Goal: Task Accomplishment & Management: Use online tool/utility

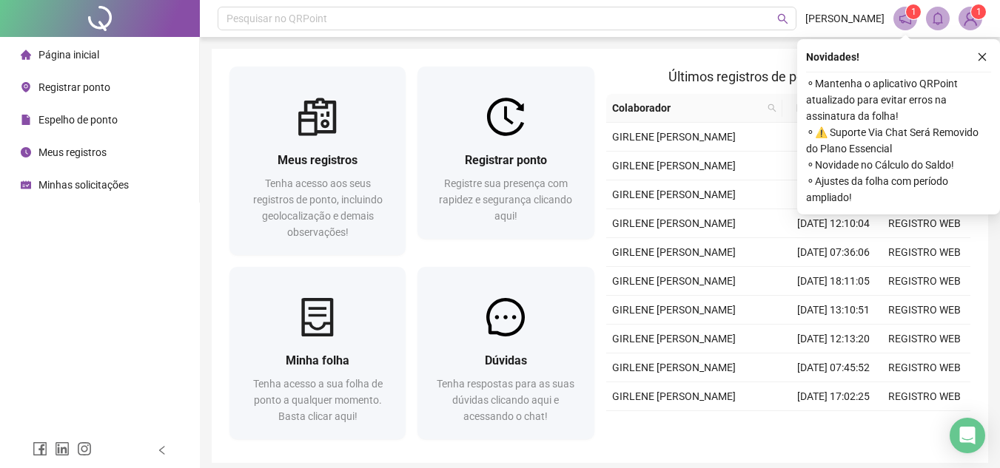
click at [544, 159] on span "Registrar ponto" at bounding box center [506, 160] width 82 height 14
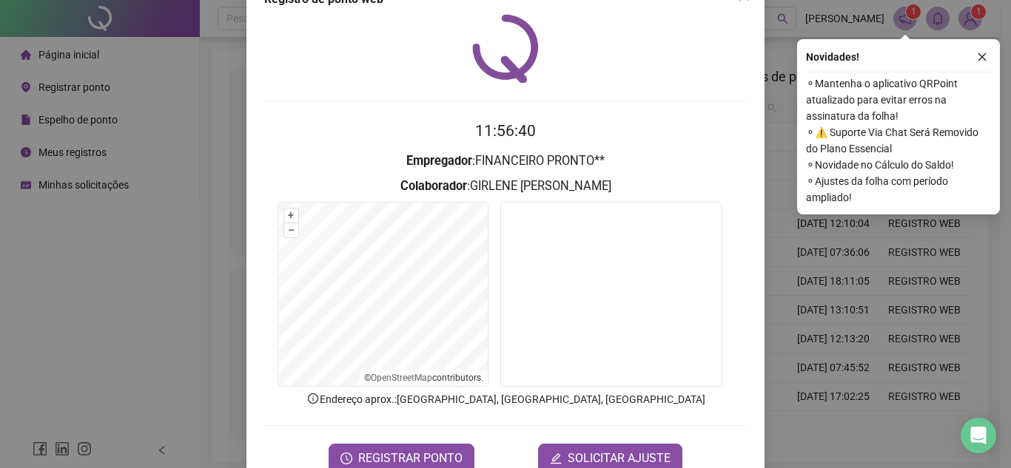
scroll to position [77, 0]
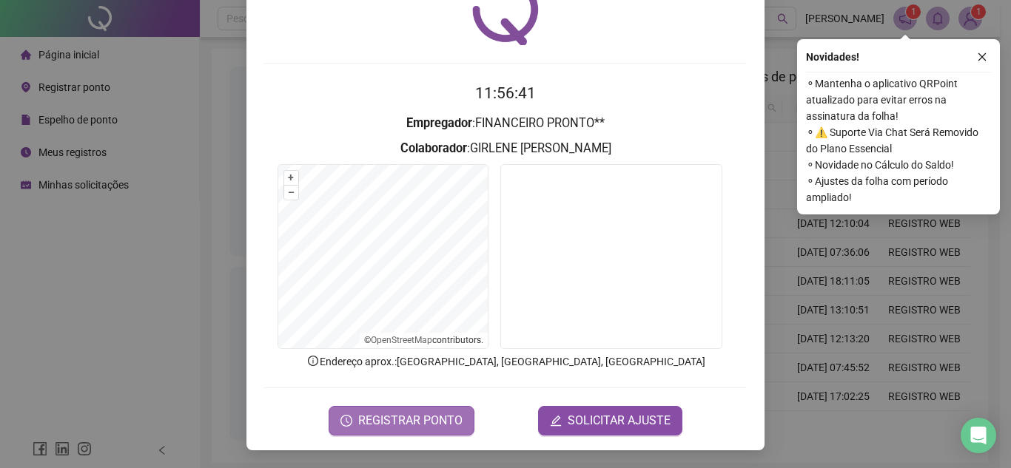
click at [414, 419] on span "REGISTRAR PONTO" at bounding box center [410, 421] width 104 height 18
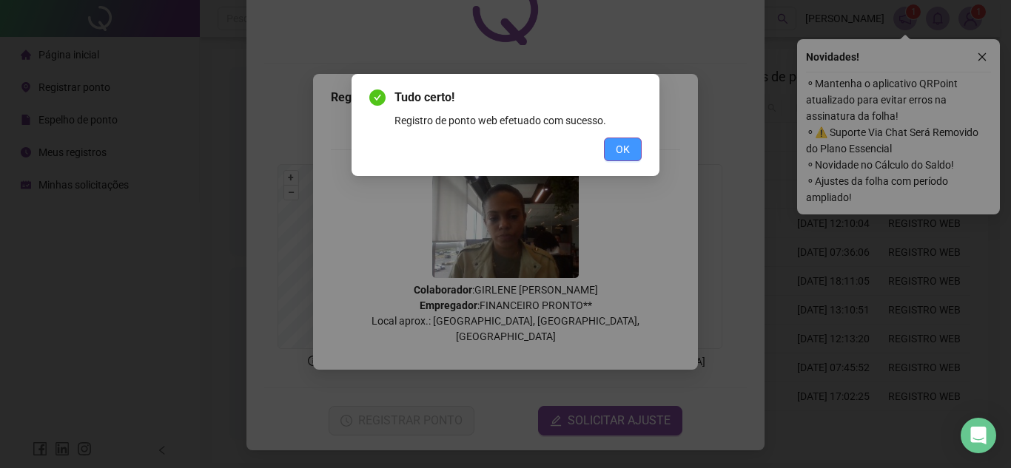
click at [623, 152] on span "OK" at bounding box center [623, 149] width 14 height 16
